Goal: Find specific page/section: Find specific page/section

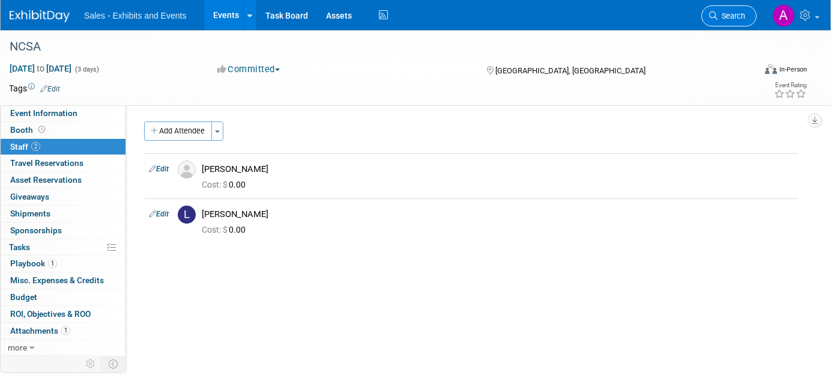
click at [721, 17] on span "Search" at bounding box center [732, 15] width 28 height 9
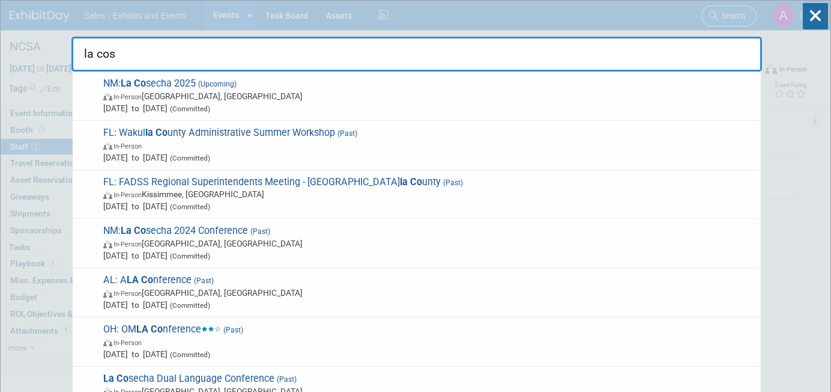
type input "la cose"
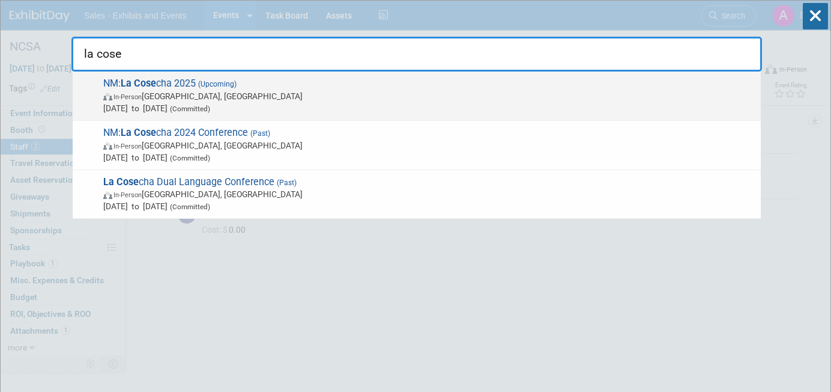
click at [359, 96] on span "In-Person [GEOGRAPHIC_DATA], [GEOGRAPHIC_DATA]" at bounding box center [429, 96] width 652 height 12
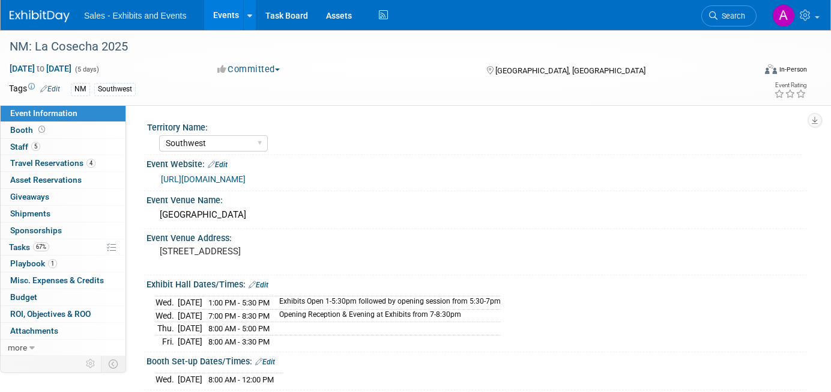
select select "Southwest"
click at [78, 142] on link "5 Staff 5" at bounding box center [63, 147] width 125 height 16
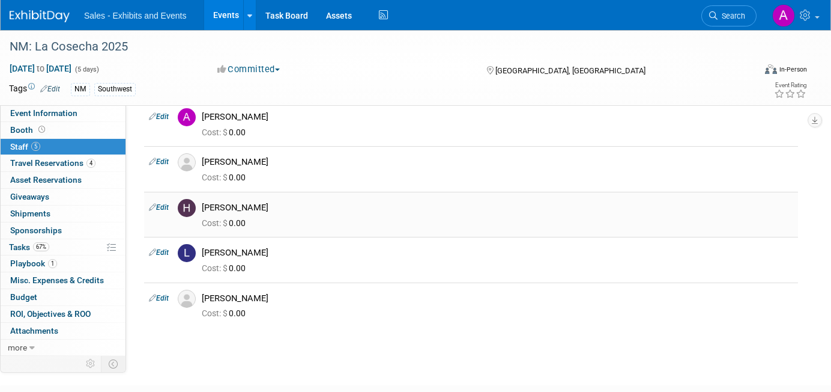
scroll to position [60, 0]
